Goal: Complete application form

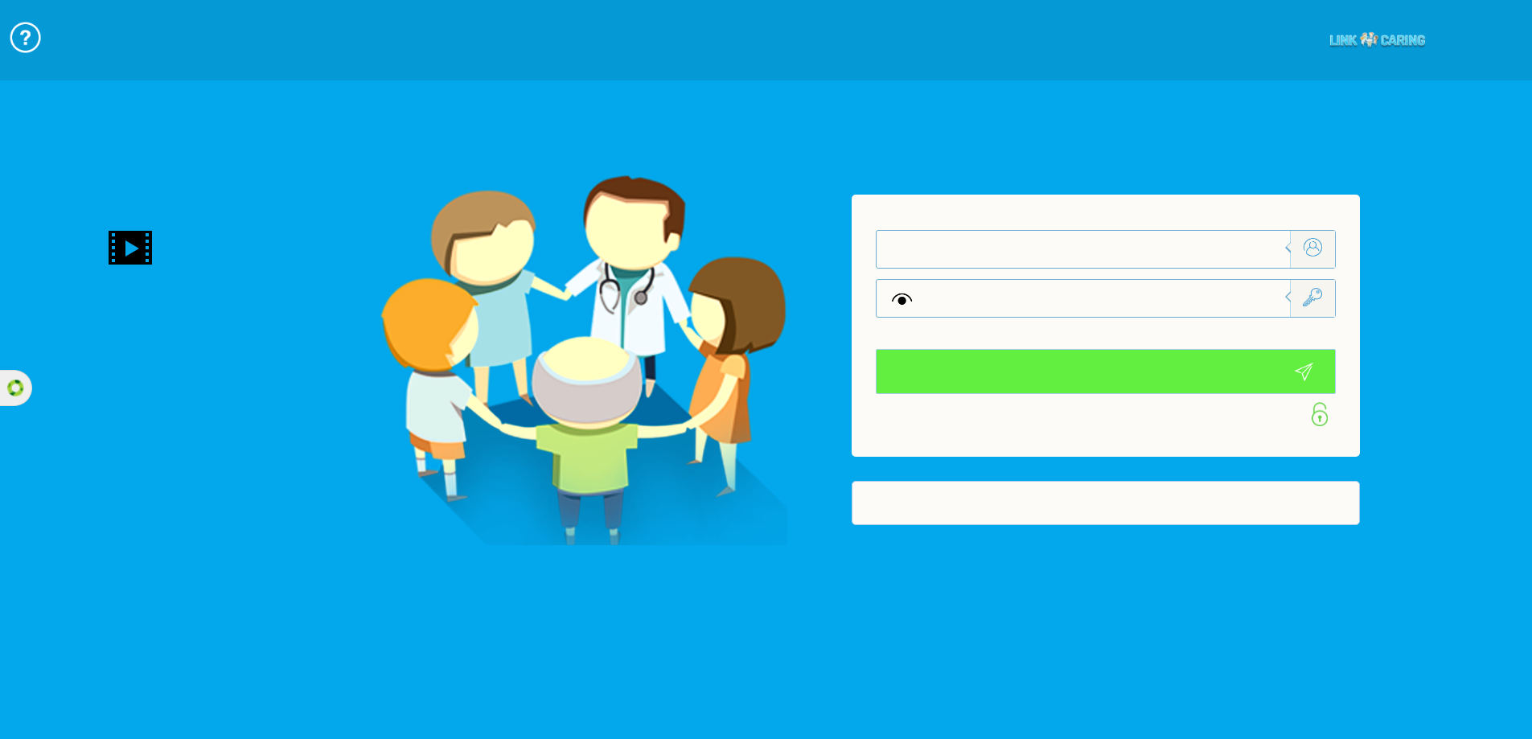
type input "התחבר עכשיו"
type input "עדיין לא? [PERSON_NAME] חשבון!"
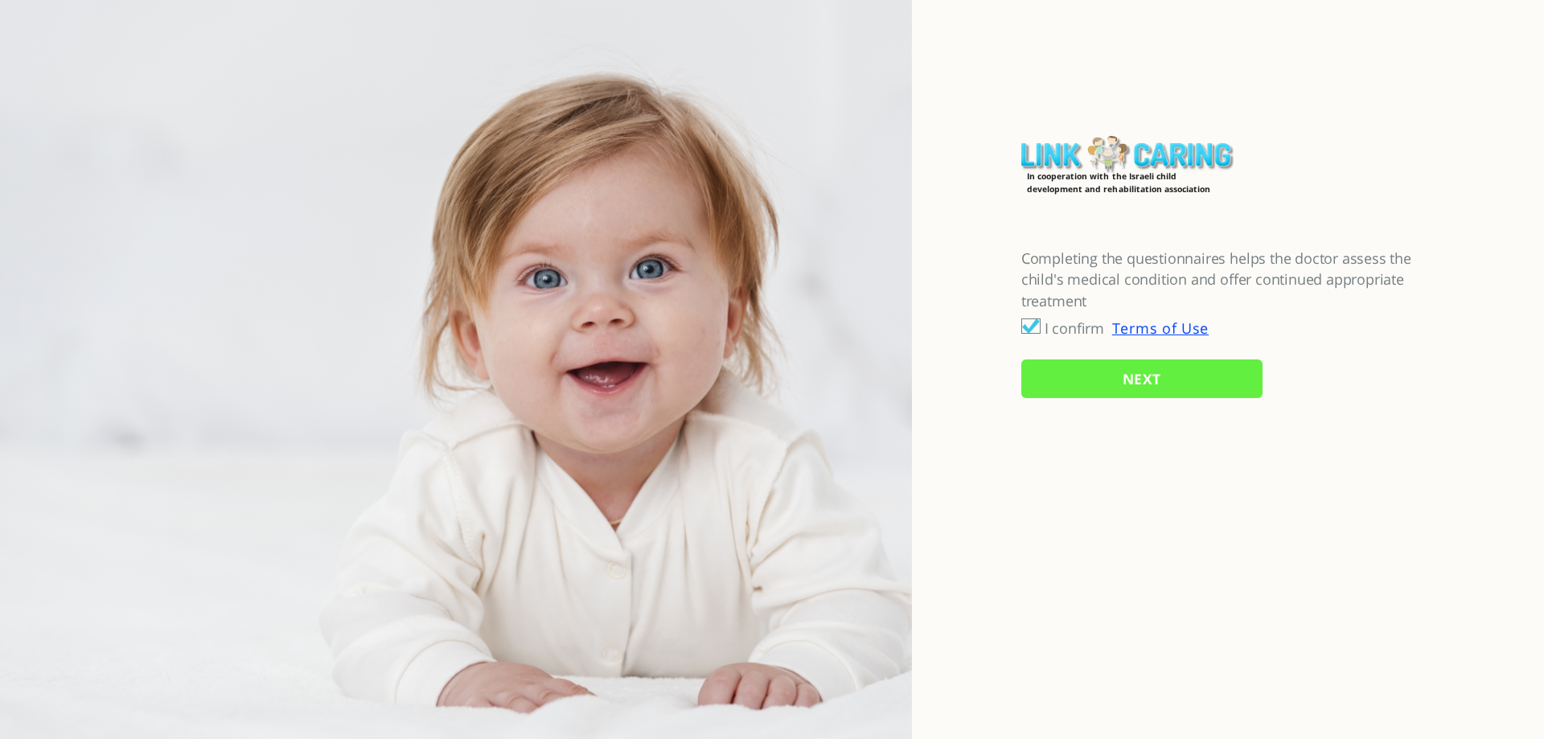
checkbox input "true"
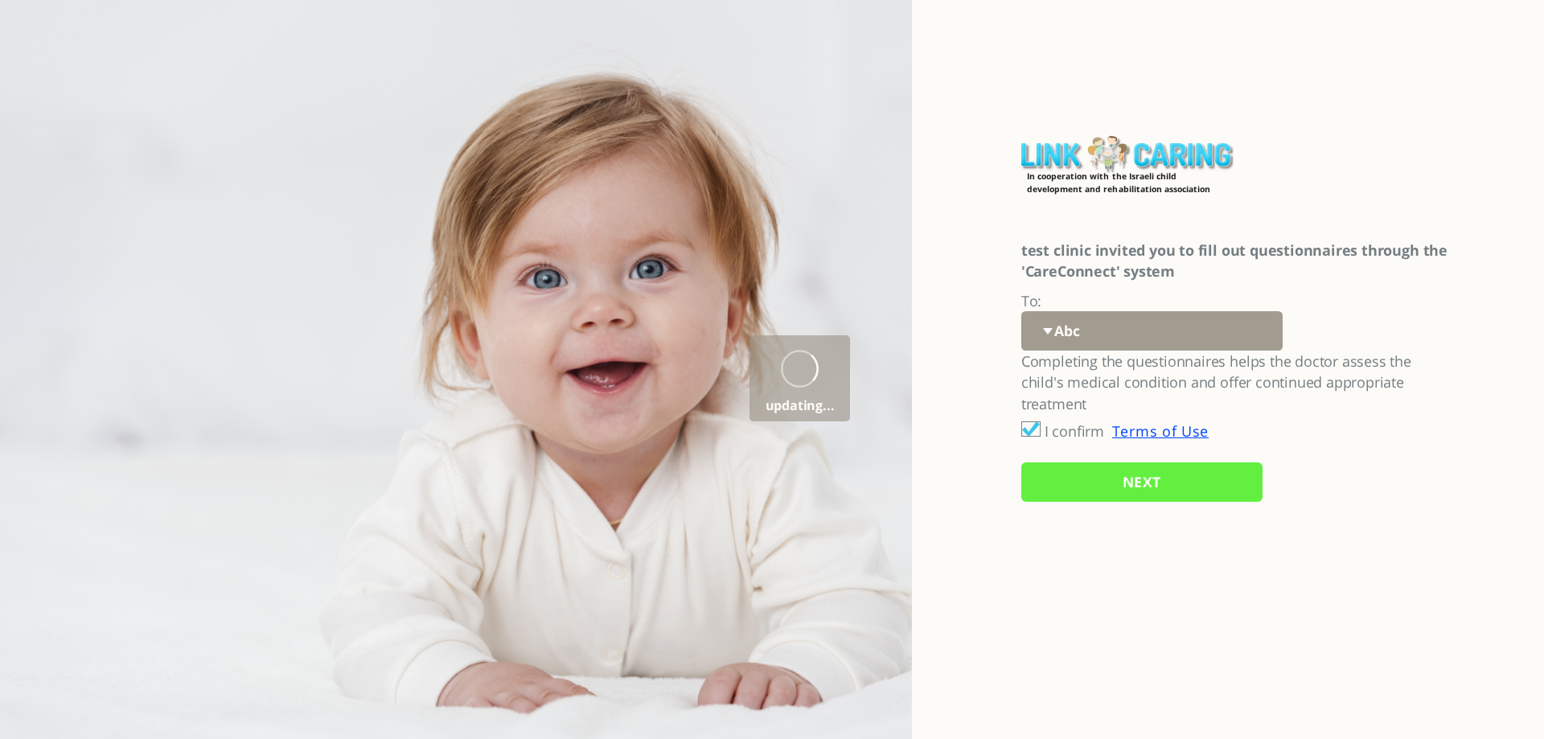
click at [1082, 340] on select "Abc 77 yoyo large koko abc 107 ggy oo;o; ytyt7t t7t7 lala 4.8 1234 99 100 9898 …" at bounding box center [1152, 330] width 261 height 39
select select "YGztoFJxUJ%2FwteVgQodAIw%3D%3D"
click at [1022, 311] on select "Abc 77 yoyo large koko abc 107 ggy oo;o; ytyt7t t7t7 lala 4.8 1234 99 100 9898 …" at bounding box center [1152, 330] width 261 height 39
click at [1092, 489] on input "NEXT" at bounding box center [1142, 482] width 241 height 39
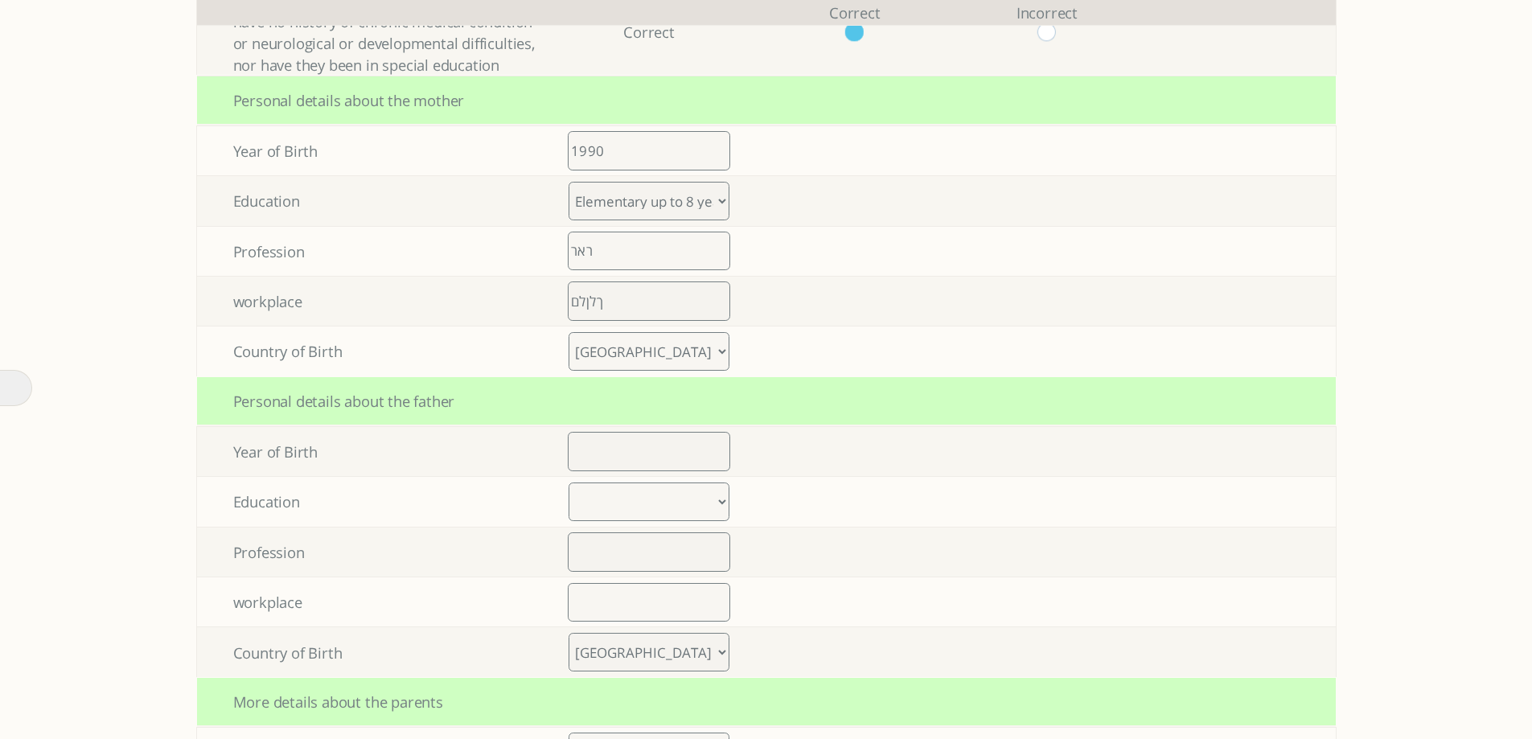
scroll to position [893, 0]
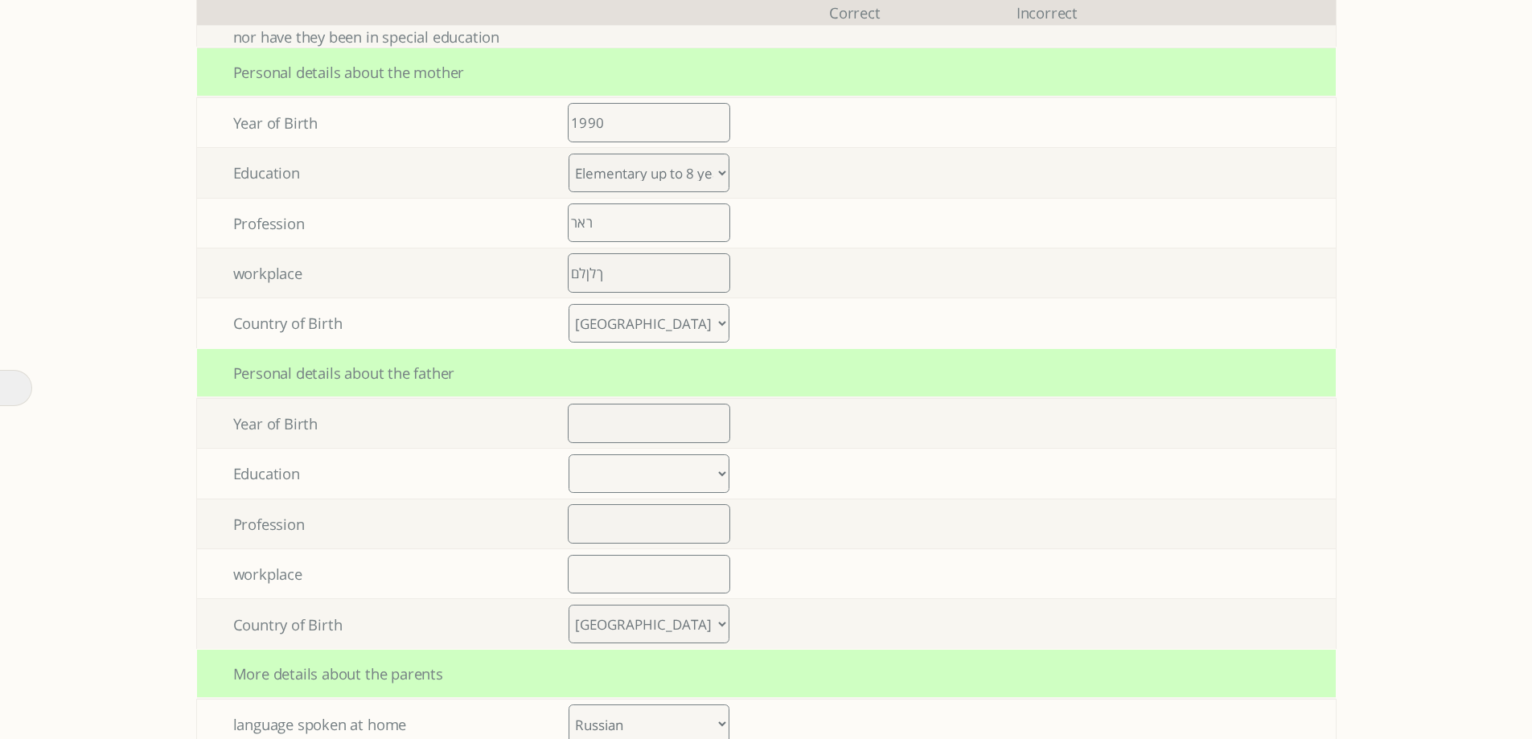
click at [658, 327] on select "[GEOGRAPHIC_DATA] [GEOGRAPHIC_DATA] [GEOGRAPHIC_DATA] [GEOGRAPHIC_DATA] [GEOGRA…" at bounding box center [649, 323] width 161 height 39
click at [575, 304] on select "[GEOGRAPHIC_DATA] [GEOGRAPHIC_DATA] [GEOGRAPHIC_DATA] [GEOGRAPHIC_DATA] [GEOGRA…" at bounding box center [649, 323] width 161 height 39
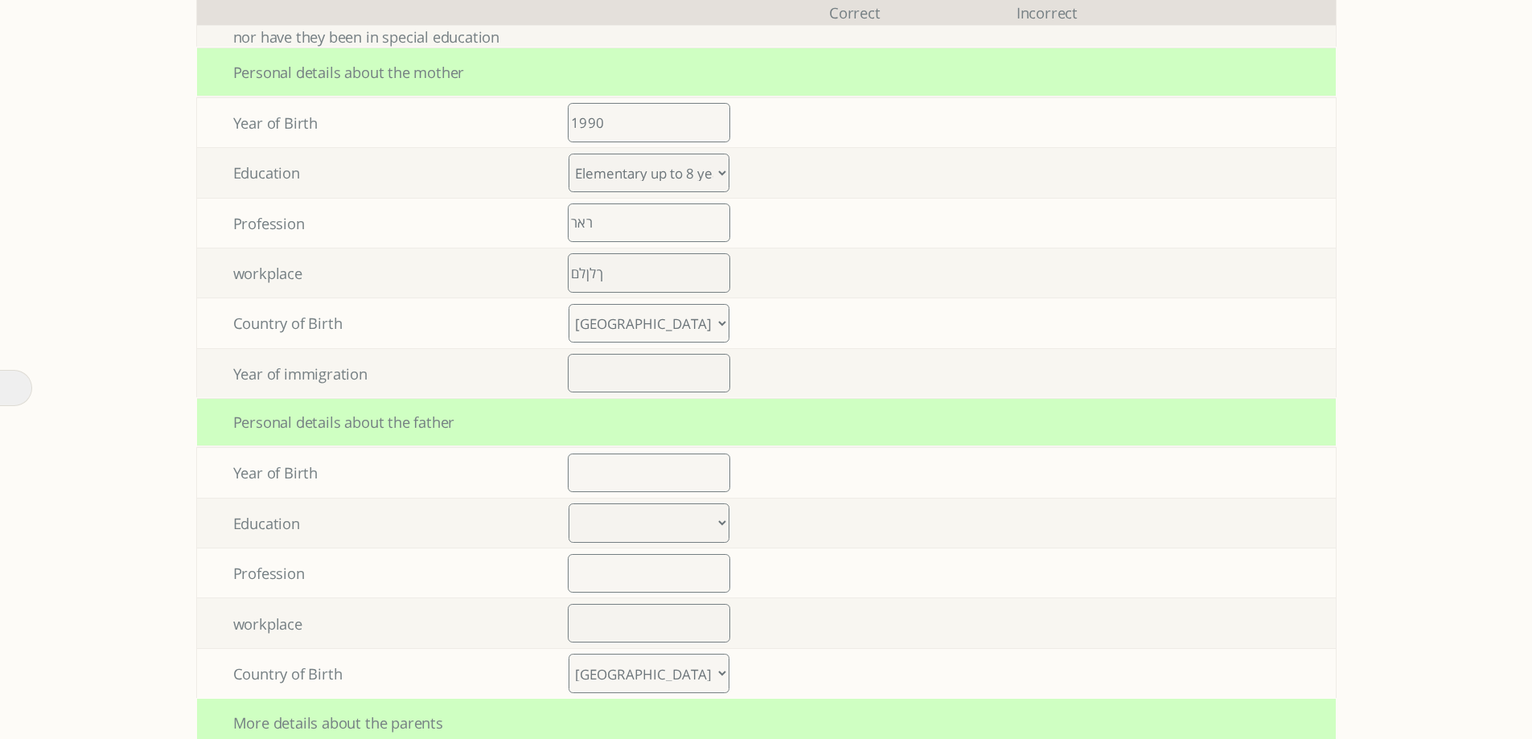
click at [647, 329] on select "[GEOGRAPHIC_DATA] [GEOGRAPHIC_DATA] [GEOGRAPHIC_DATA] [GEOGRAPHIC_DATA] [GEOGRA…" at bounding box center [649, 323] width 161 height 39
click at [575, 304] on select "[GEOGRAPHIC_DATA] [GEOGRAPHIC_DATA] [GEOGRAPHIC_DATA] [GEOGRAPHIC_DATA] [GEOGRA…" at bounding box center [649, 323] width 161 height 39
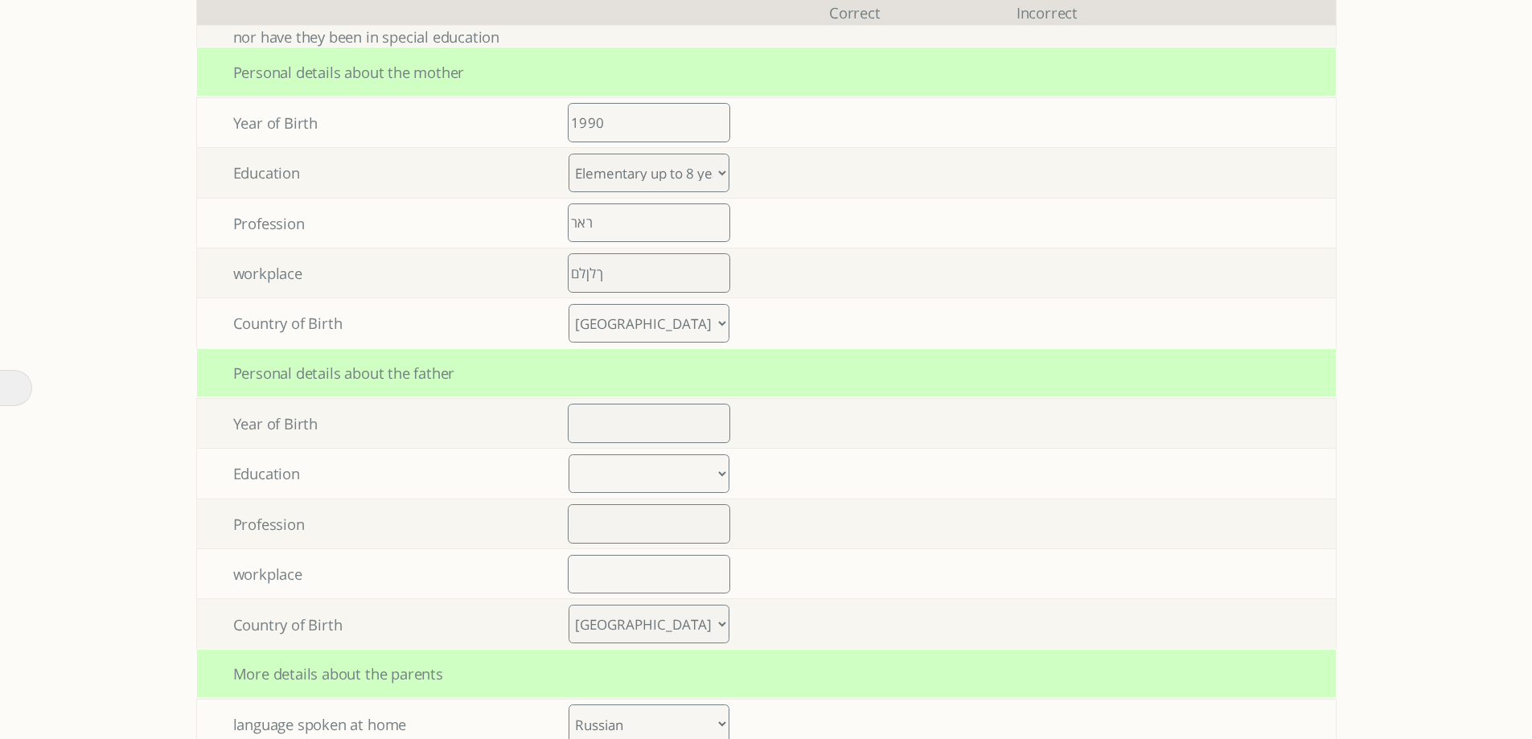
click at [650, 316] on select "[GEOGRAPHIC_DATA] [GEOGRAPHIC_DATA] [GEOGRAPHIC_DATA] [GEOGRAPHIC_DATA] [GEOGRA…" at bounding box center [649, 323] width 161 height 39
select select "2"
click at [575, 304] on select "[GEOGRAPHIC_DATA] [GEOGRAPHIC_DATA] [GEOGRAPHIC_DATA] [GEOGRAPHIC_DATA] [GEOGRA…" at bounding box center [649, 323] width 161 height 39
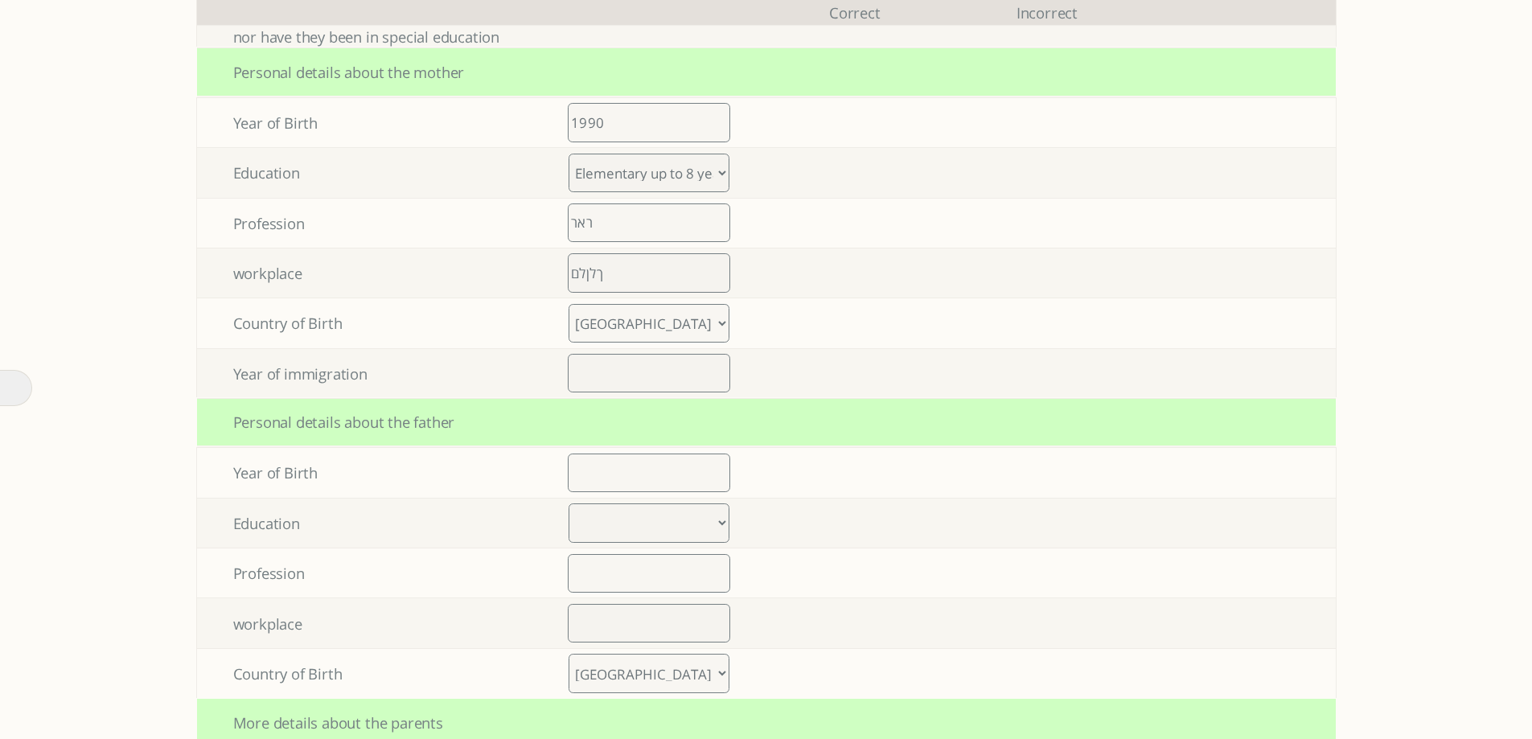
click at [242, 377] on td "Year of immigration" at bounding box center [368, 373] width 343 height 49
click at [319, 376] on td "Year of immigration" at bounding box center [368, 373] width 343 height 49
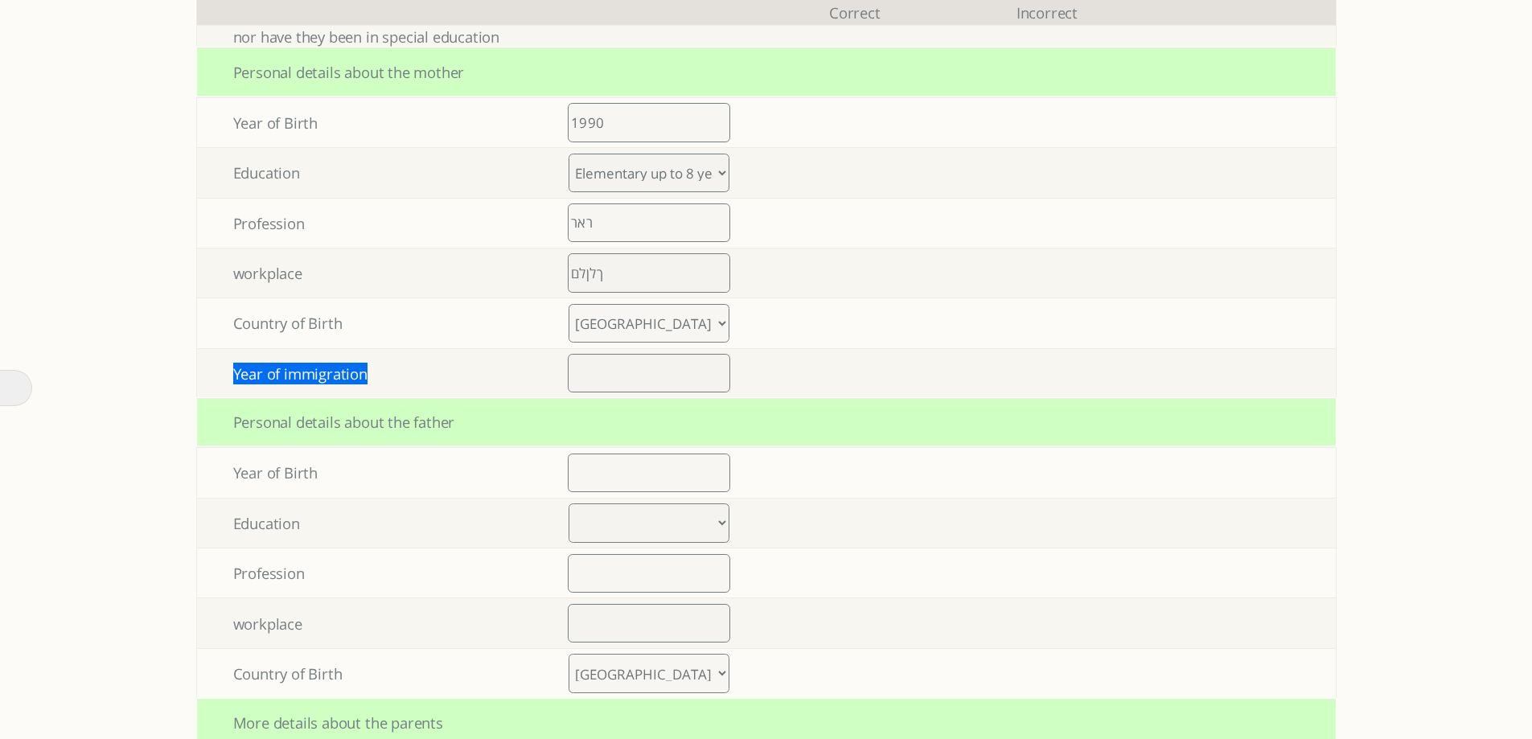
click at [319, 376] on td "Year of immigration" at bounding box center [368, 373] width 343 height 49
